Goal: Information Seeking & Learning: Learn about a topic

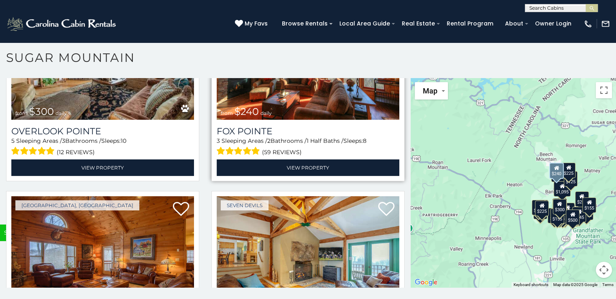
scroll to position [2713, 0]
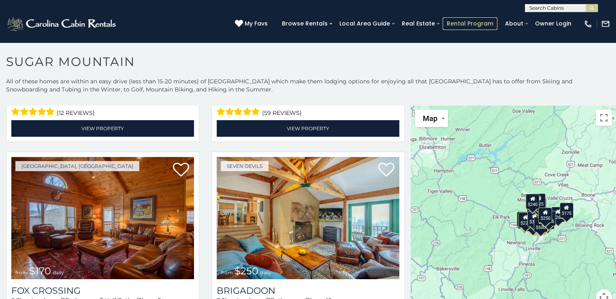
click at [471, 19] on link "Rental Program" at bounding box center [470, 23] width 55 height 13
